Goal: Navigation & Orientation: Find specific page/section

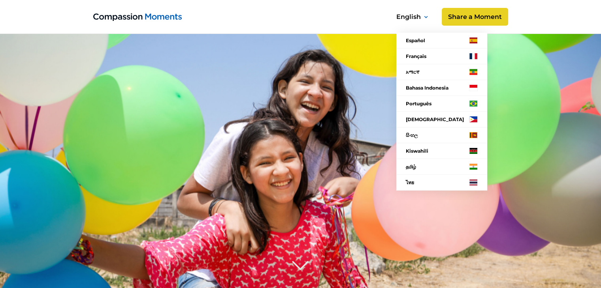
click at [463, 19] on nav "Español Français አማርኛ Bahasa Indonesia Português Filipino සිංහල Kiswahili தமிழ்…" at bounding box center [440, 100] width 114 height 199
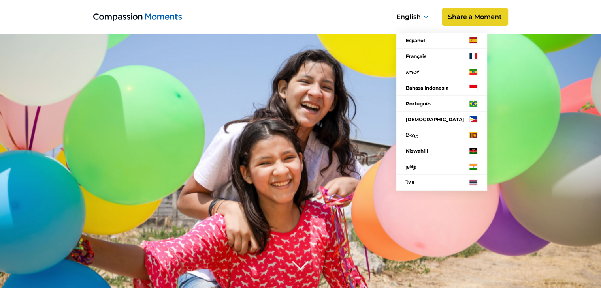
click at [463, 19] on nav "Español Français አማርኛ Bahasa Indonesia Português Filipino සිංහල Kiswahili தமிழ்…" at bounding box center [440, 100] width 114 height 199
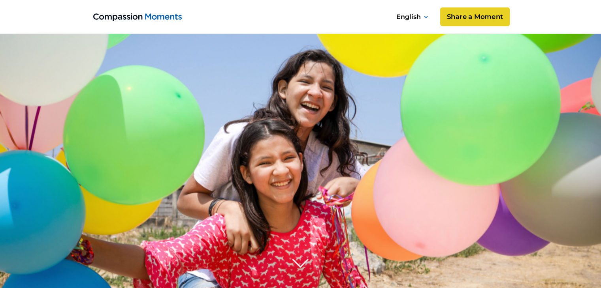
click at [463, 20] on link "Share a Moment" at bounding box center [475, 17] width 70 height 19
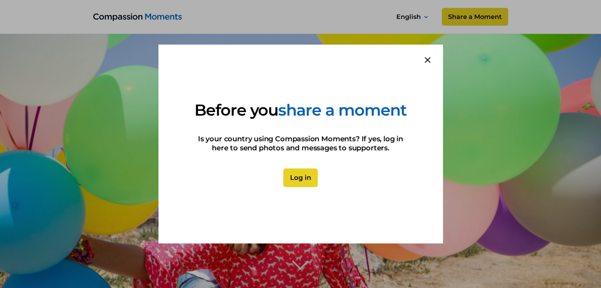
click at [303, 180] on link "Log in" at bounding box center [300, 178] width 34 height 19
